Goal: Transaction & Acquisition: Download file/media

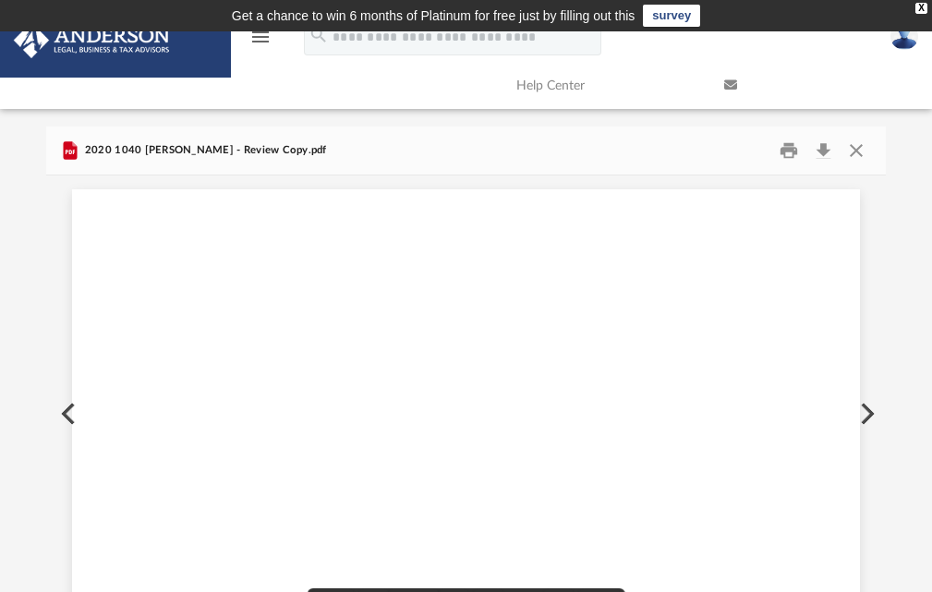
scroll to position [43248, 18]
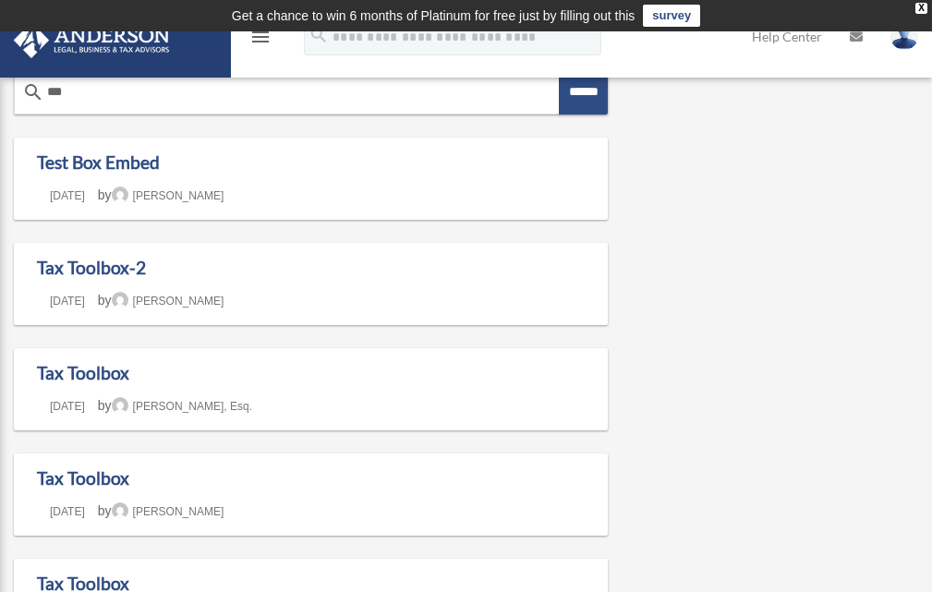
click at [261, 42] on icon "menu" at bounding box center [260, 37] width 22 height 22
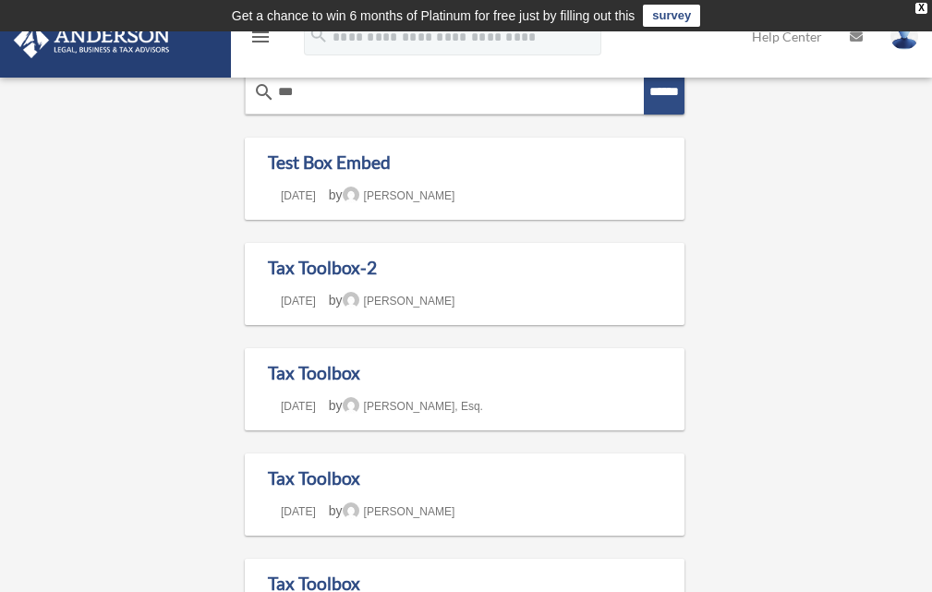
click at [260, 43] on icon "menu" at bounding box center [260, 37] width 22 height 22
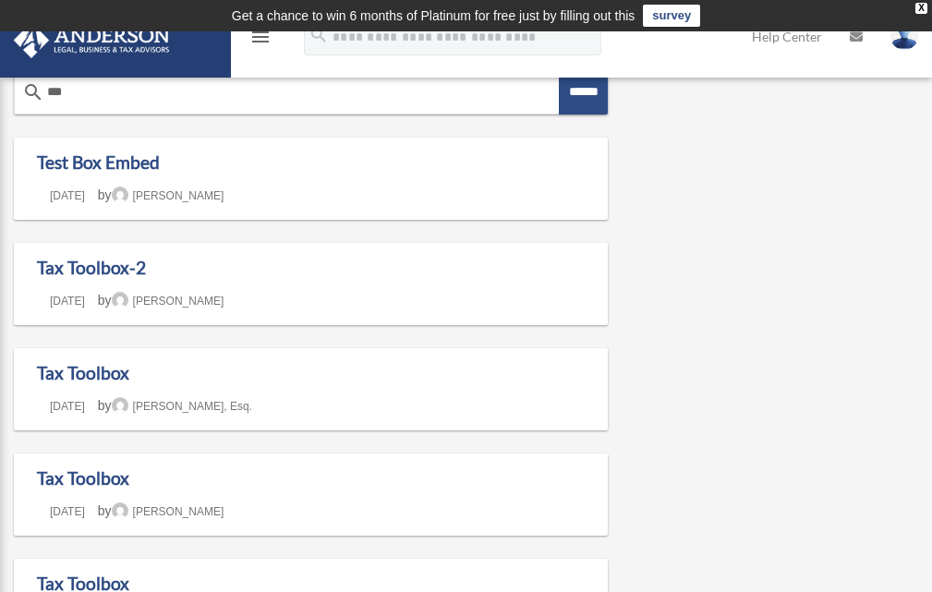
click at [260, 43] on icon "menu" at bounding box center [260, 37] width 22 height 22
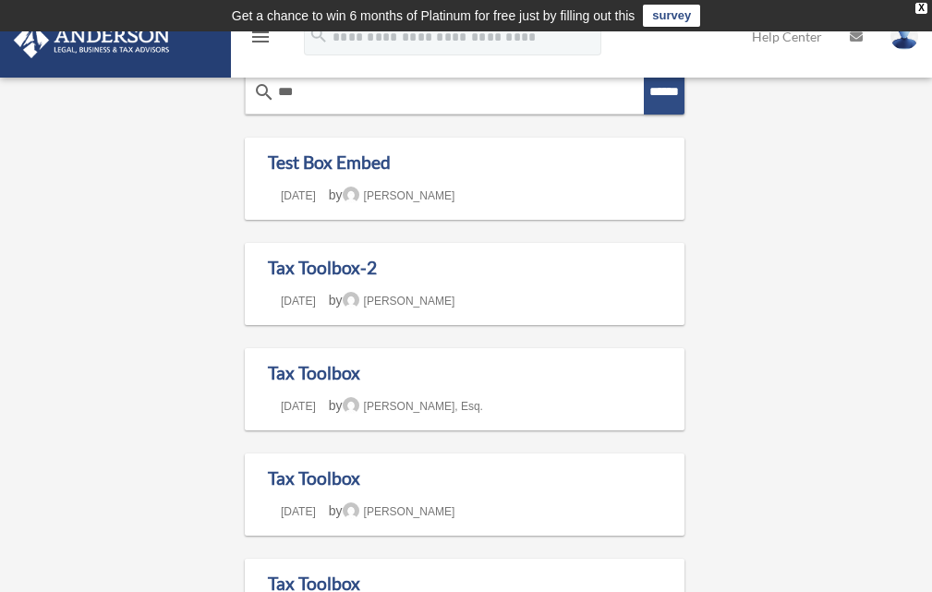
click at [258, 42] on icon "menu" at bounding box center [260, 37] width 22 height 22
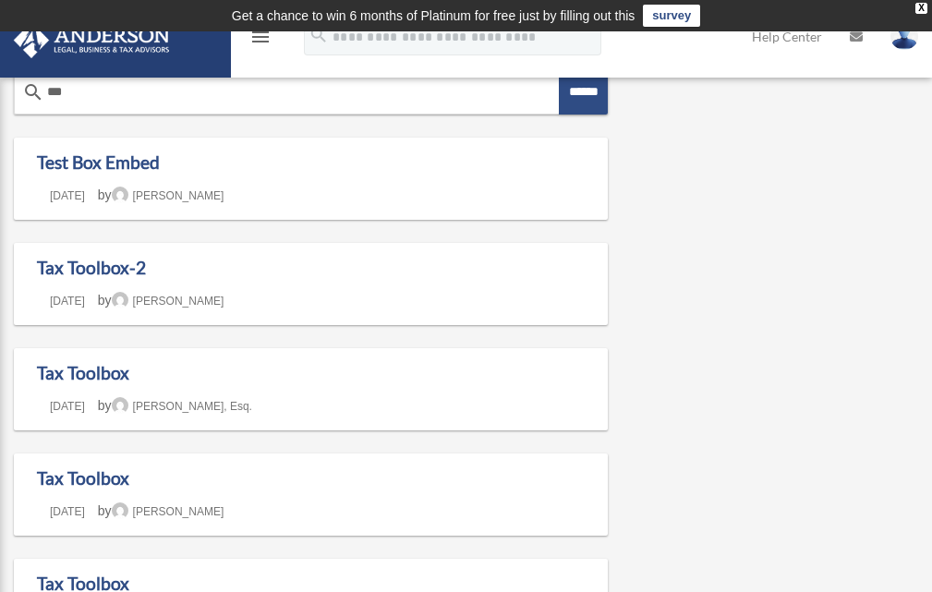
click at [258, 42] on icon "menu" at bounding box center [260, 37] width 22 height 22
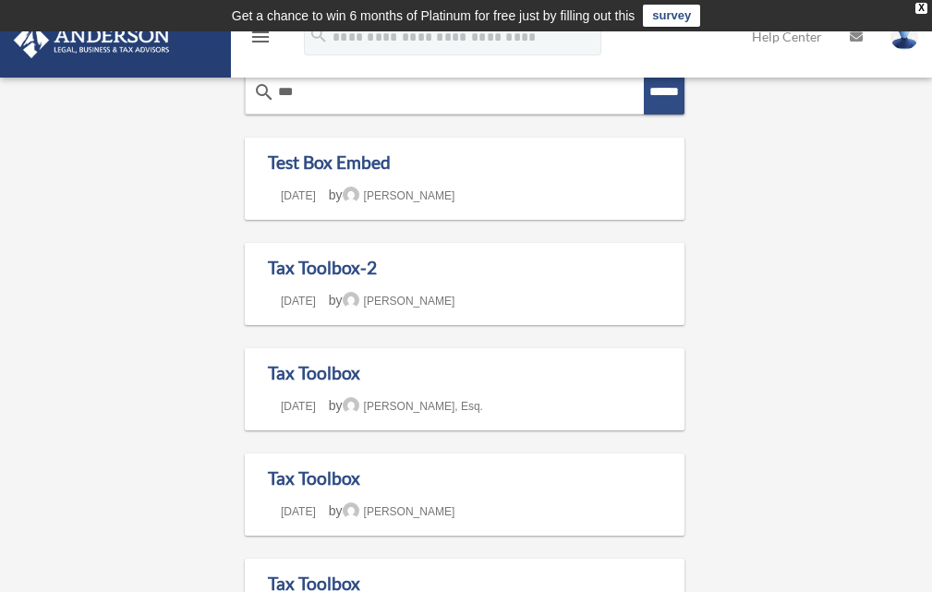
click at [181, 49] on link at bounding box center [115, 38] width 232 height 79
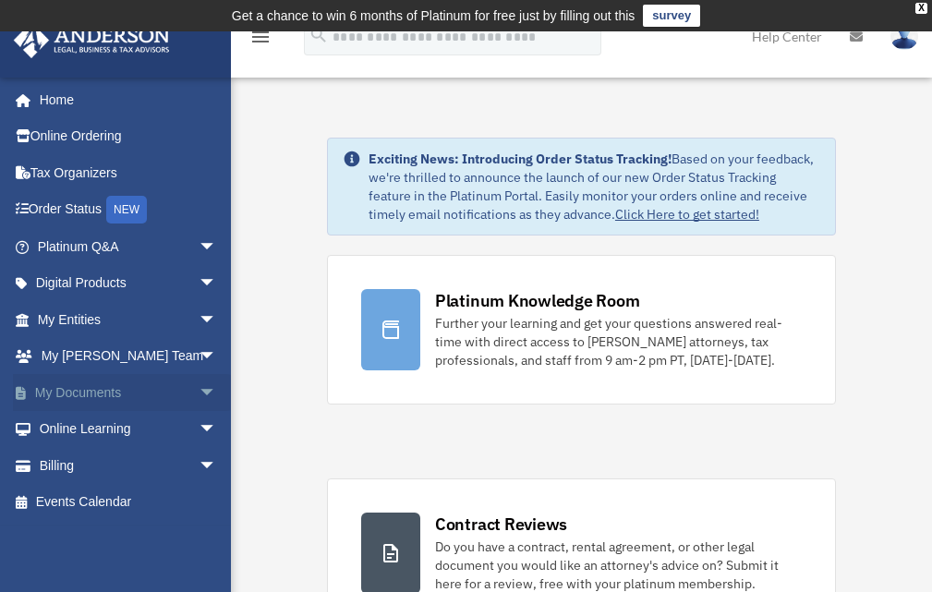
click at [79, 391] on link "My Documents arrow_drop_down" at bounding box center [129, 392] width 232 height 37
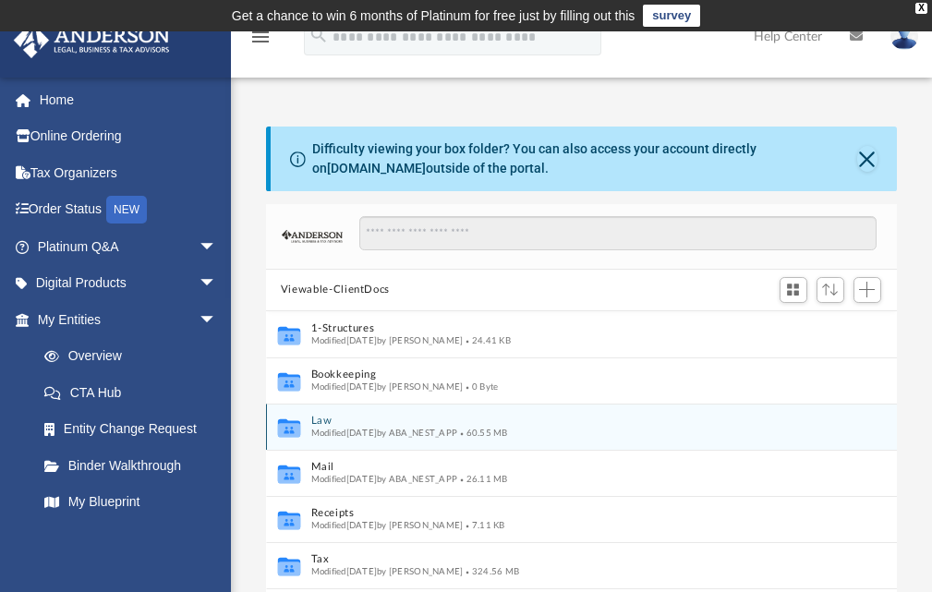
scroll to position [89, 0]
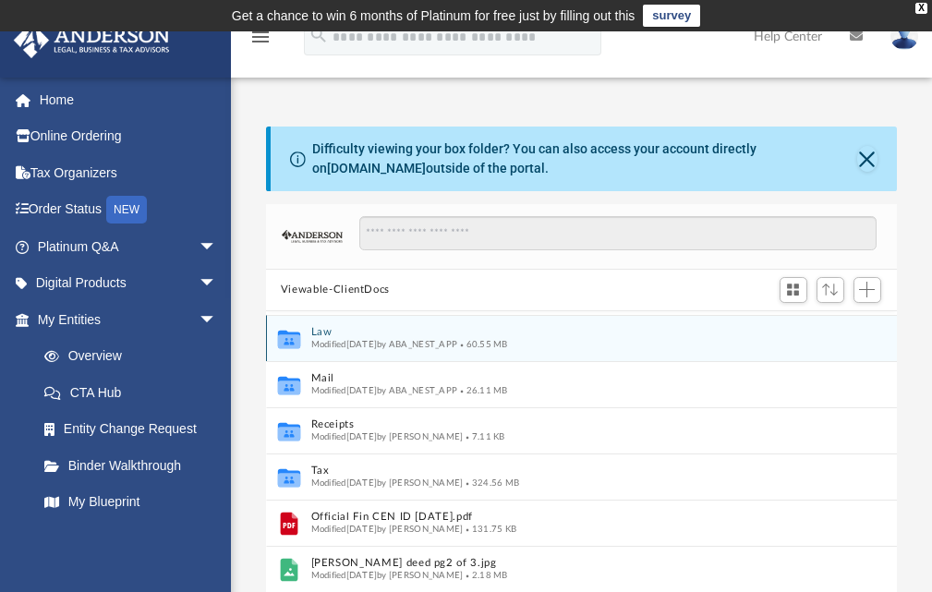
click at [360, 353] on div "Collaborated Folder Law Modified Fri May 9 2025 by ABA_NEST_APP 60.55 MB" at bounding box center [581, 338] width 631 height 46
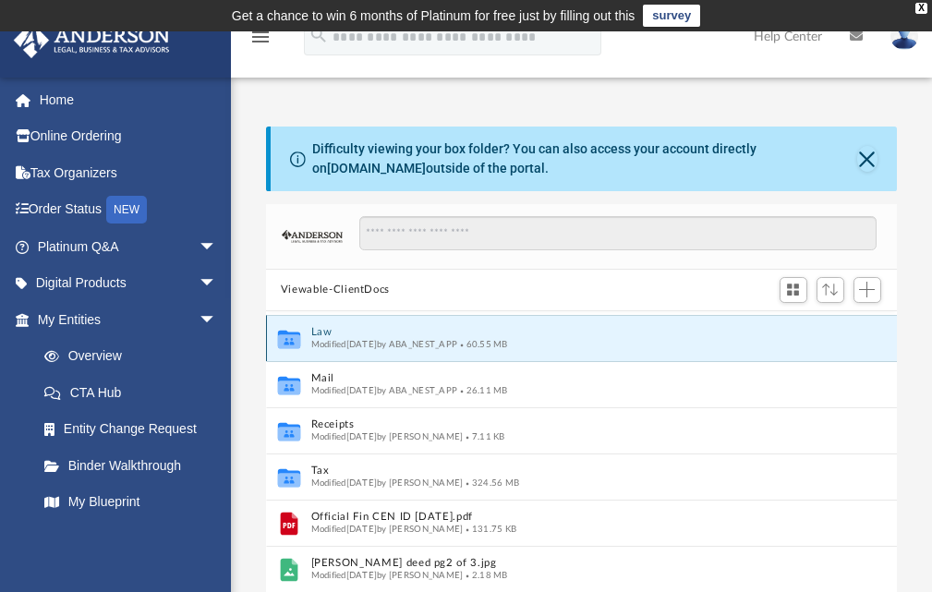
click at [296, 342] on icon "grid" at bounding box center [289, 341] width 22 height 14
click at [339, 334] on button "Law" at bounding box center [561, 332] width 503 height 12
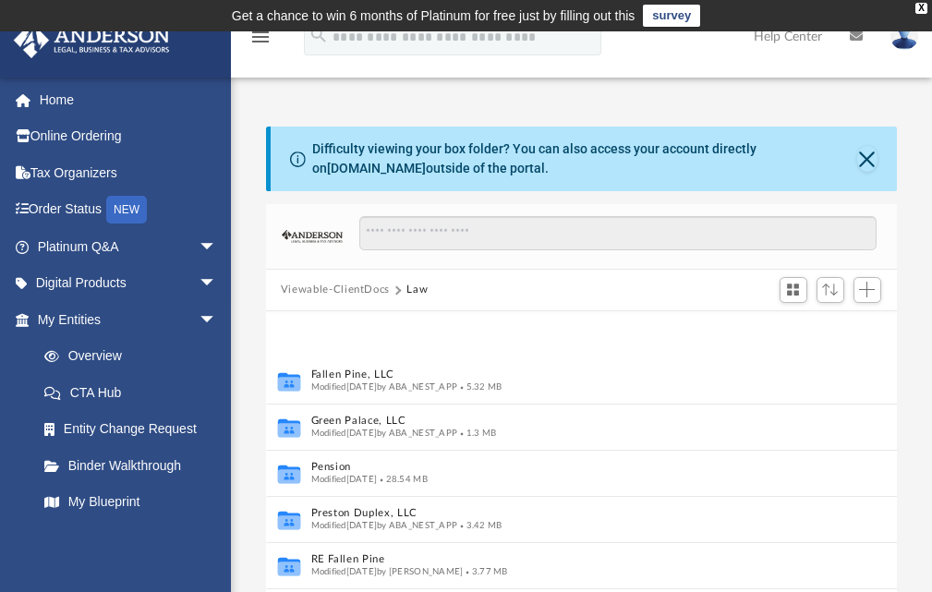
scroll to position [92, 0]
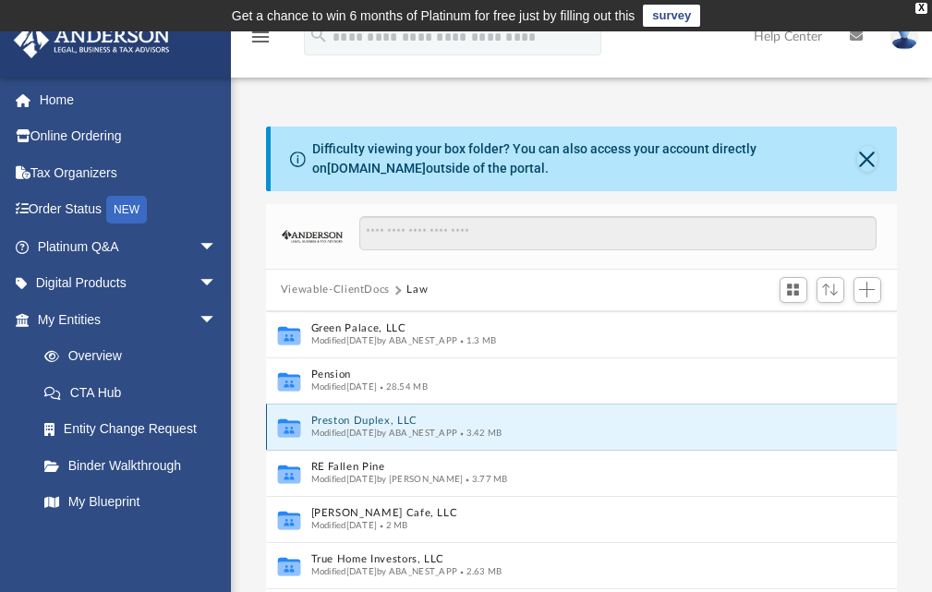
click at [396, 421] on button "Preston Duplex, LLC" at bounding box center [561, 421] width 503 height 12
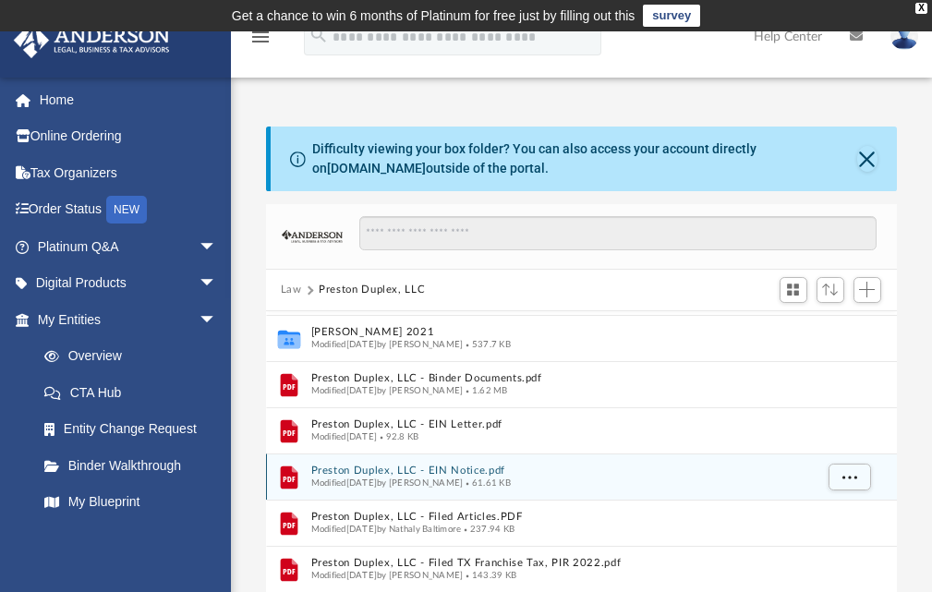
scroll to position [0, 0]
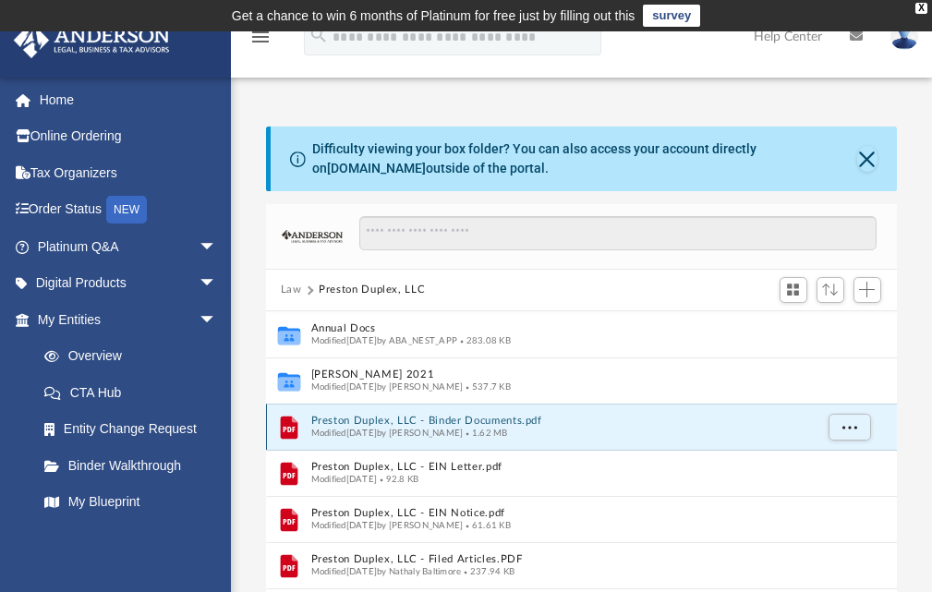
click at [425, 421] on button "Preston Duplex, LLC - Binder Documents.pdf" at bounding box center [561, 421] width 503 height 12
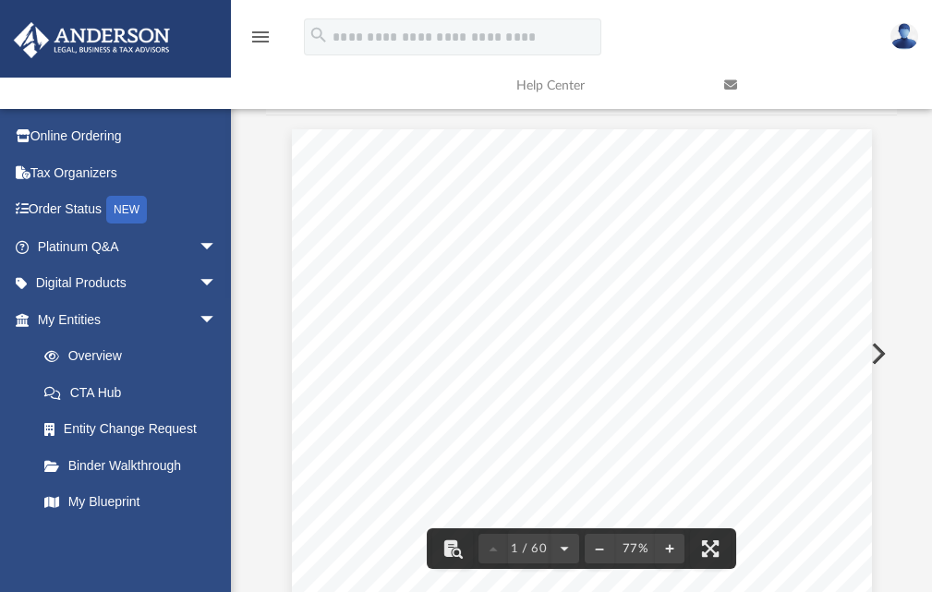
click at [781, 225] on div "June 07, 2021 Liz Reum 108 Waydele Circle San Antonio, TX 78213 Re: Preston Dup…" at bounding box center [582, 504] width 580 height 751
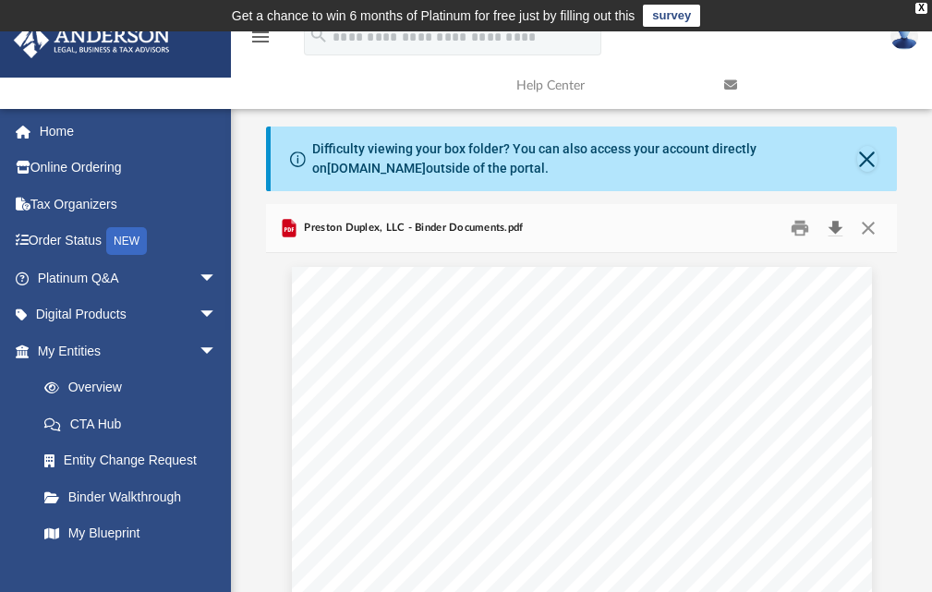
click at [835, 225] on button "Download" at bounding box center [835, 228] width 33 height 29
click at [870, 229] on button "Close" at bounding box center [868, 228] width 33 height 29
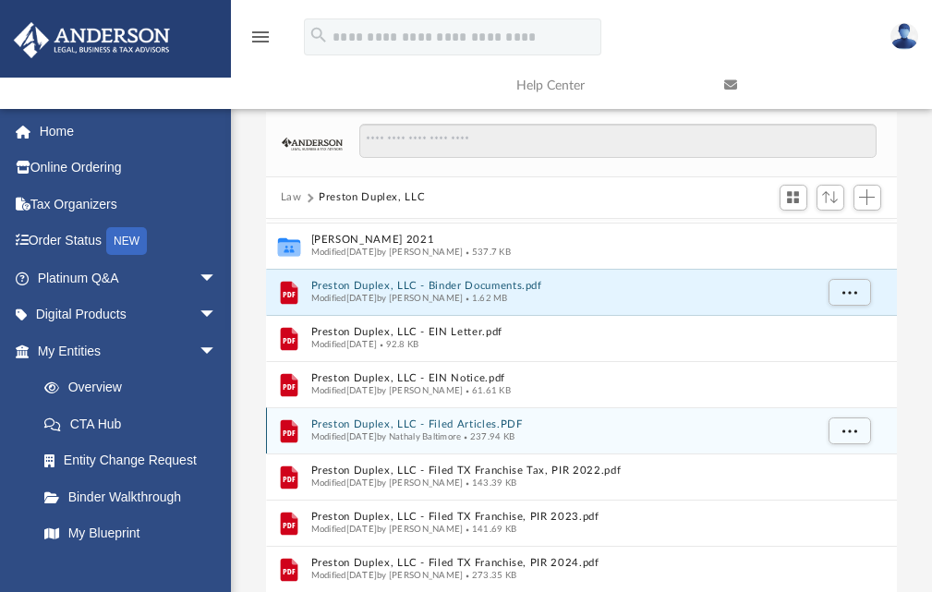
scroll to position [185, 0]
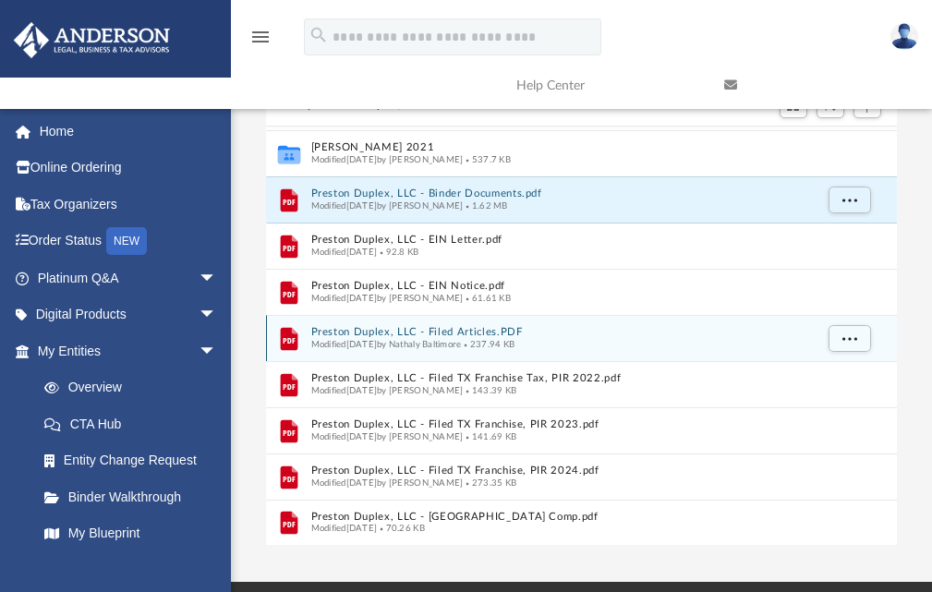
click at [435, 349] on div "Modified Mon Jul 26 2021 by Nathaly Baltimore 237.94 KB" at bounding box center [561, 344] width 503 height 12
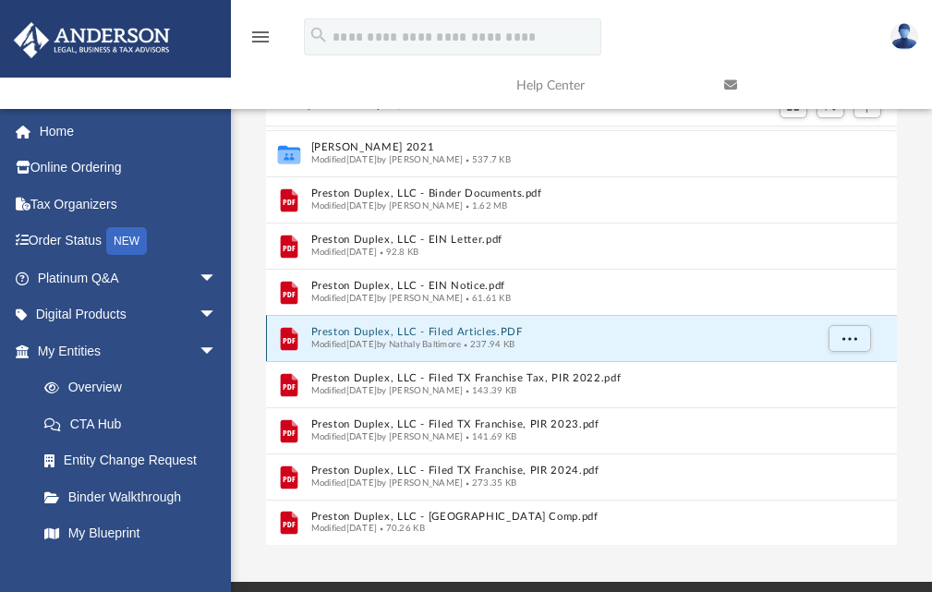
click at [432, 323] on div "File Preston Duplex, LLC - Filed Articles.PDF Modified Mon Jul 26 2021 by Natha…" at bounding box center [581, 338] width 631 height 46
click at [413, 330] on button "Preston Duplex, LLC - Filed Articles.PDF" at bounding box center [561, 332] width 503 height 12
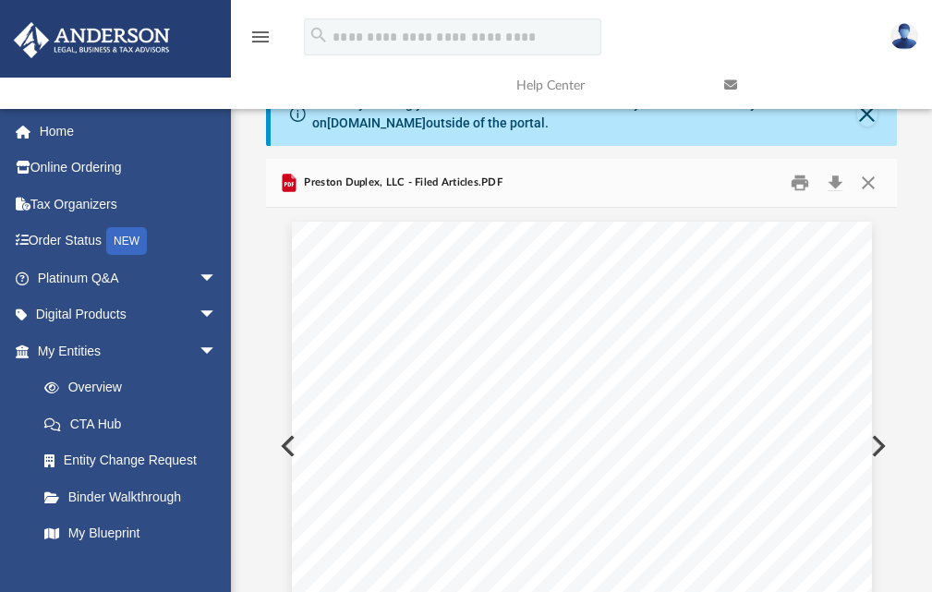
scroll to position [0, 0]
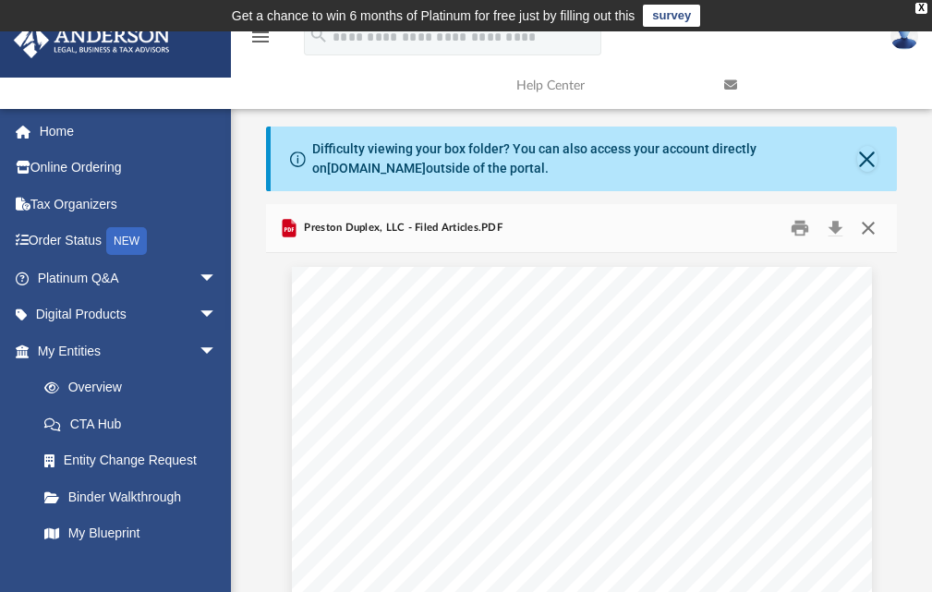
click at [862, 227] on button "Close" at bounding box center [868, 228] width 33 height 29
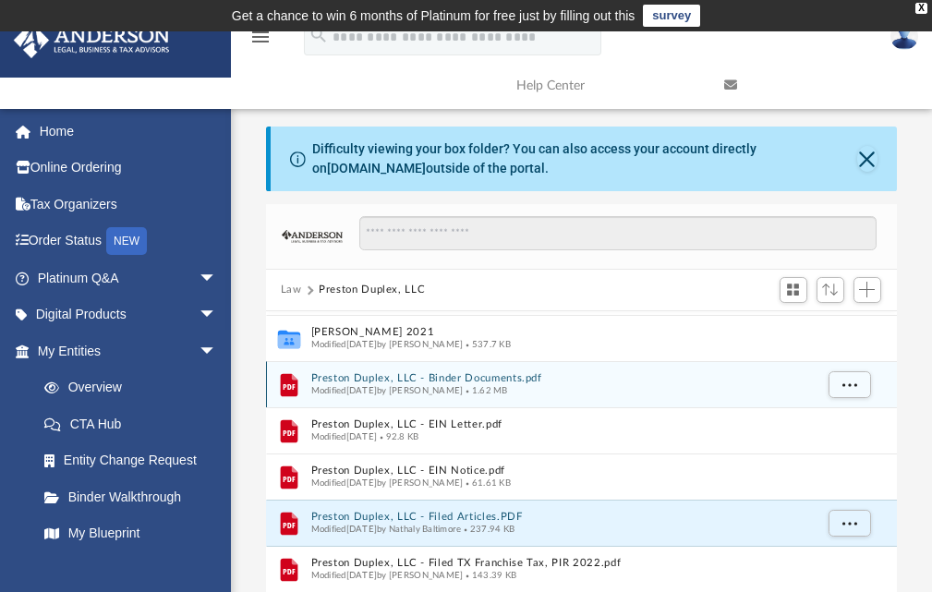
scroll to position [92, 0]
